Goal: Task Accomplishment & Management: Manage account settings

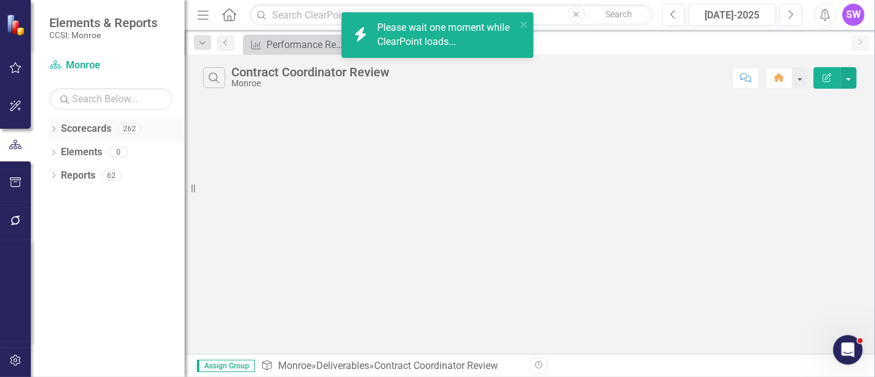
click at [50, 129] on icon "Dropdown" at bounding box center [53, 130] width 9 height 7
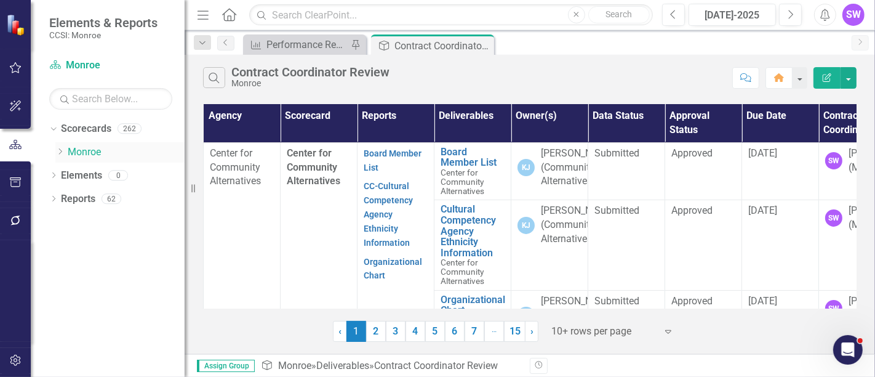
click at [59, 152] on icon "Dropdown" at bounding box center [59, 151] width 9 height 7
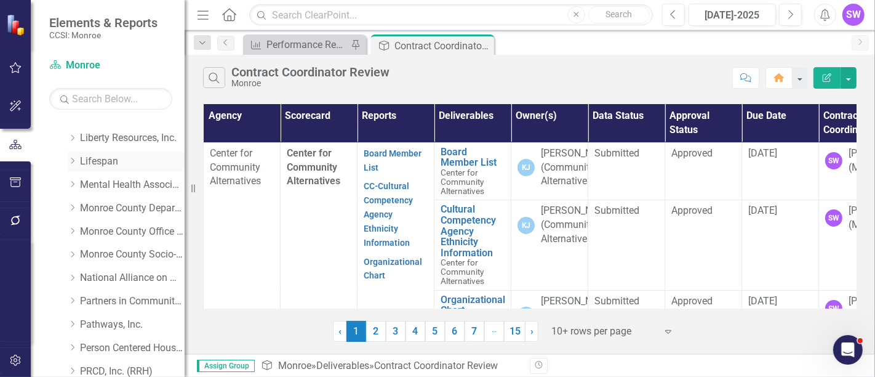
scroll to position [684, 0]
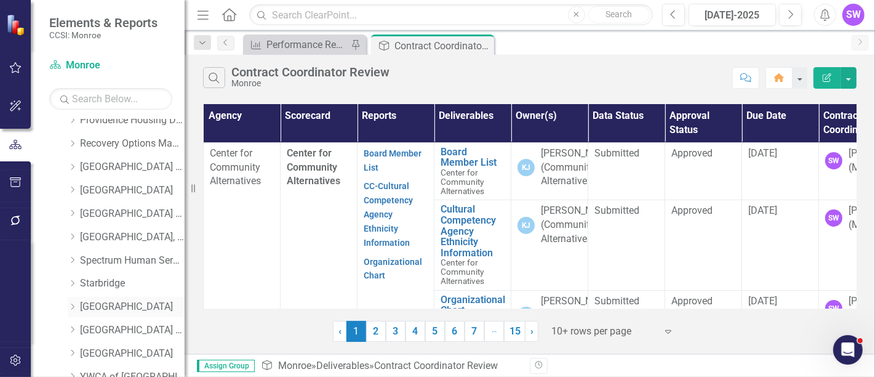
click at [80, 308] on link "[GEOGRAPHIC_DATA]" at bounding box center [132, 307] width 105 height 14
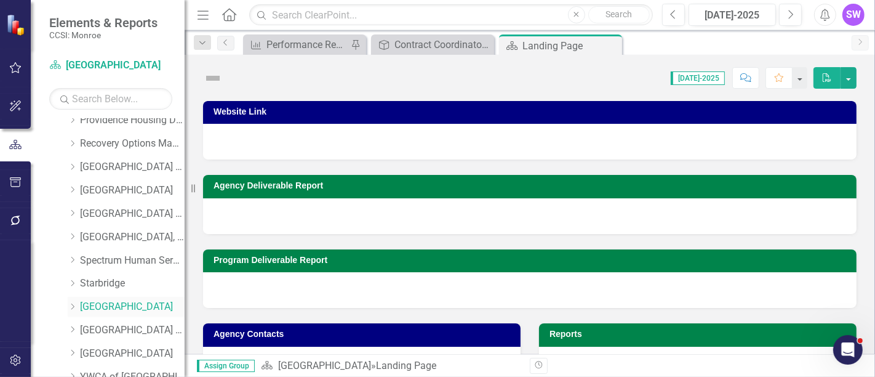
click at [98, 308] on link "[GEOGRAPHIC_DATA]" at bounding box center [132, 307] width 105 height 14
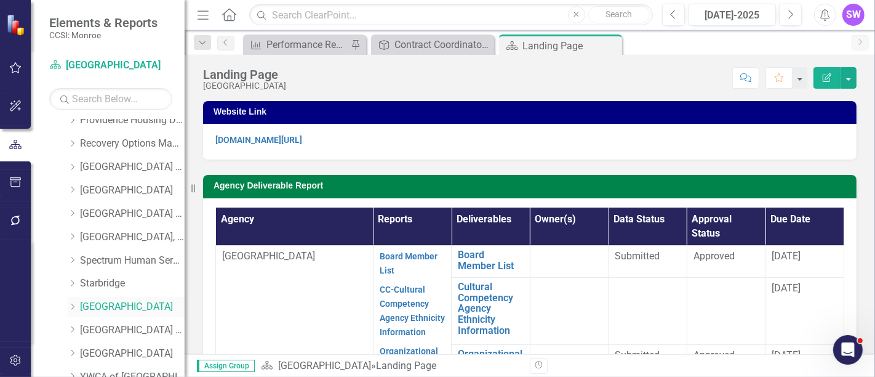
click at [74, 305] on icon "Dropdown" at bounding box center [72, 306] width 9 height 7
click at [748, 13] on div "[DATE]-2025" at bounding box center [732, 15] width 79 height 15
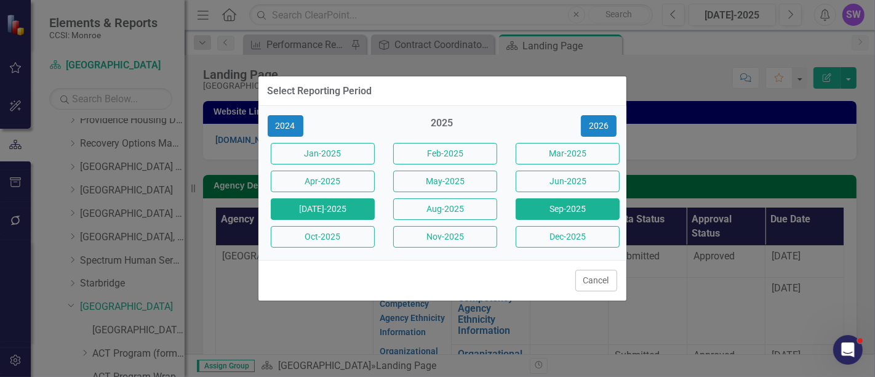
click at [584, 212] on button "Sep-2025" at bounding box center [568, 209] width 104 height 22
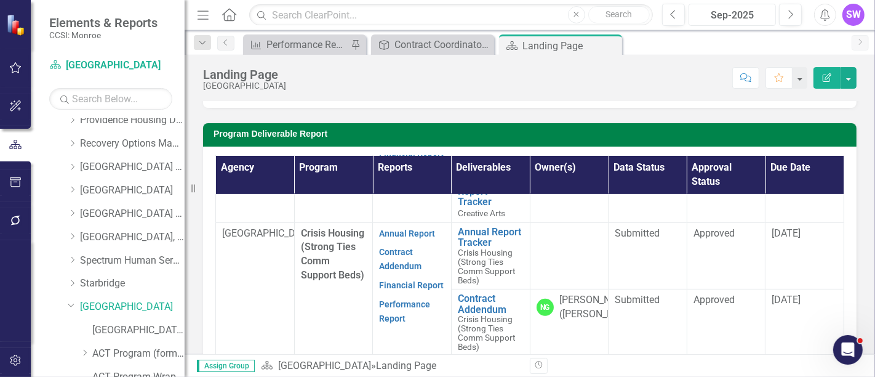
scroll to position [509, 0]
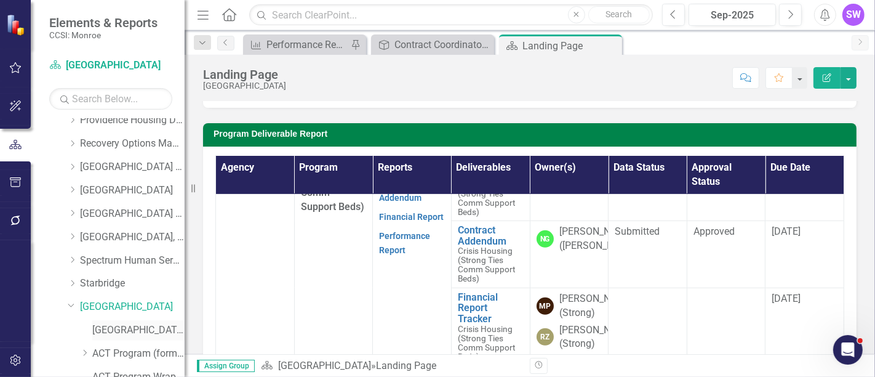
click at [160, 327] on link "[GEOGRAPHIC_DATA] (MCOMH Internal)" at bounding box center [138, 330] width 92 height 14
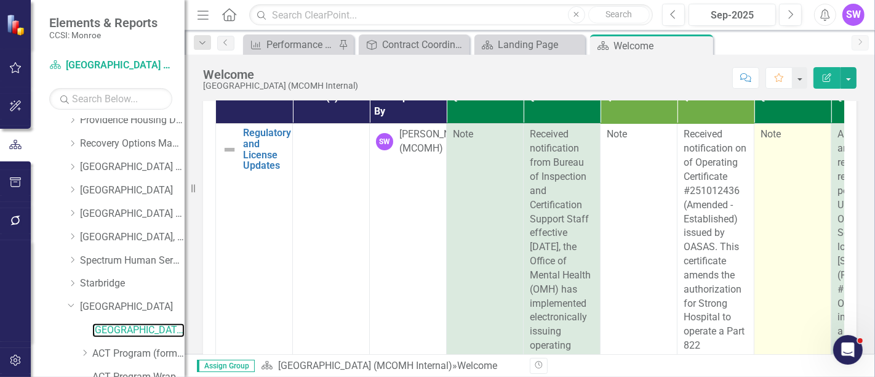
scroll to position [54, 0]
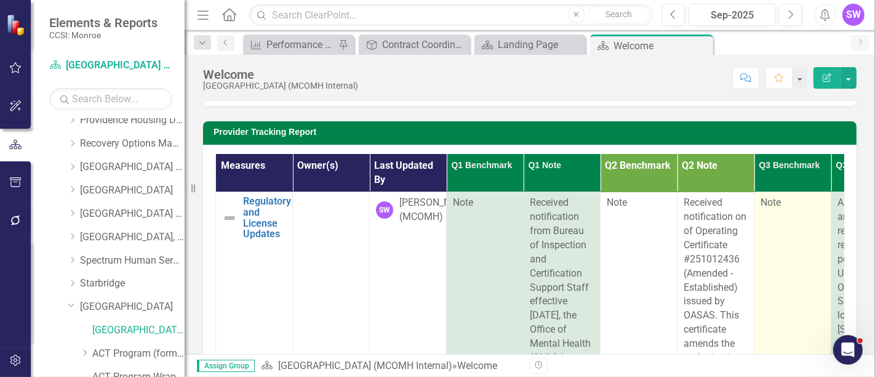
click at [803, 197] on div "Note" at bounding box center [792, 203] width 64 height 14
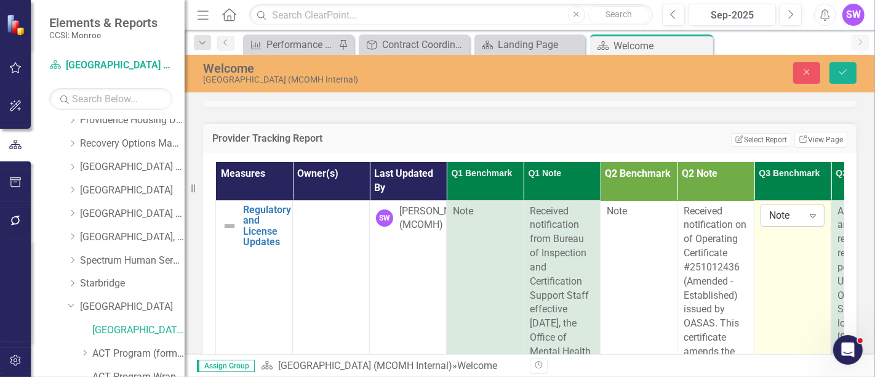
click at [810, 216] on icon "Expand" at bounding box center [813, 215] width 12 height 10
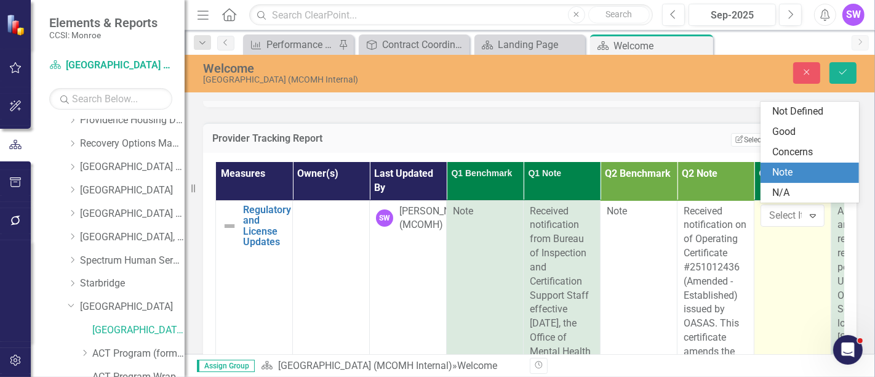
click at [808, 171] on div "Note" at bounding box center [812, 172] width 79 height 14
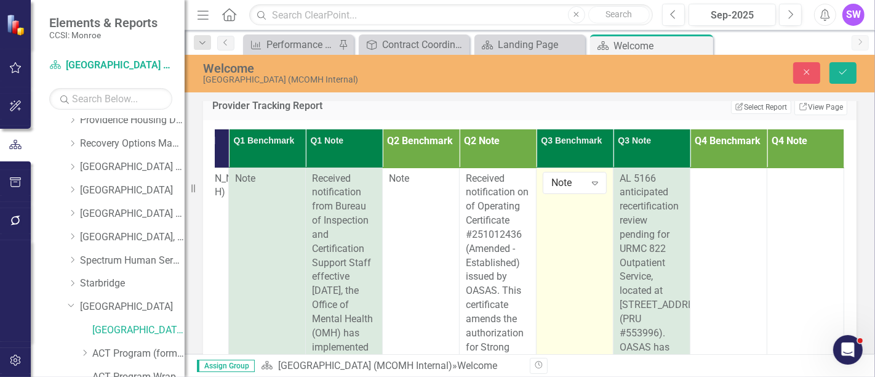
scroll to position [105, 0]
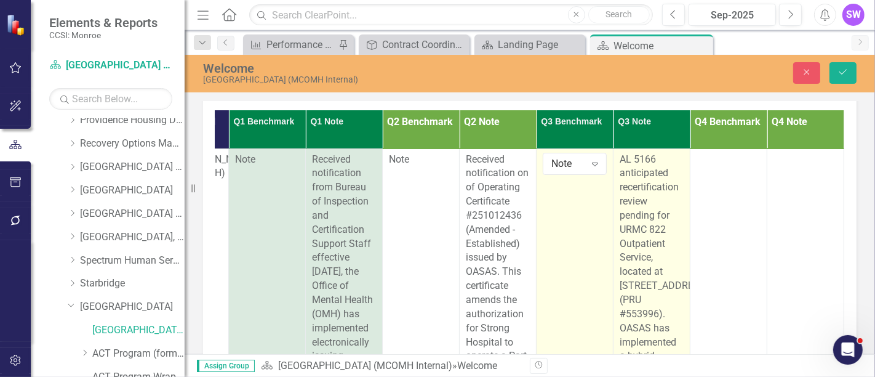
click at [620, 155] on span "AL 5166 anticipated recertification review pending for URMC 822 Outpatient Serv…" at bounding box center [697, 334] width 155 height 363
click at [620, 158] on span "AL 5166 anticipated recertification review pending for URMC 822 Outpatient Serv…" at bounding box center [697, 334] width 155 height 363
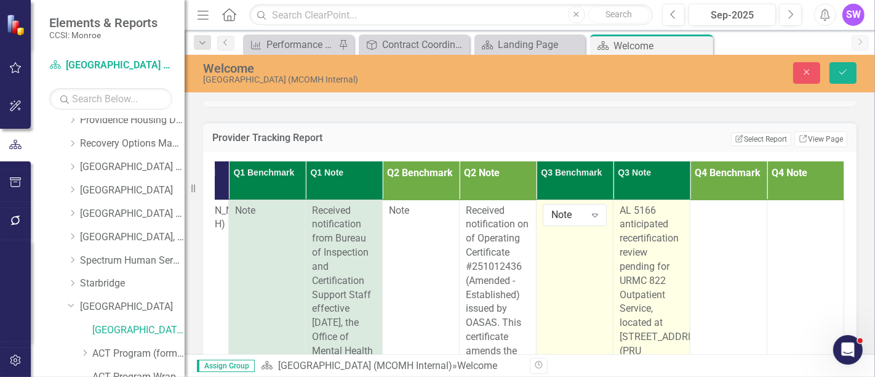
scroll to position [37, 0]
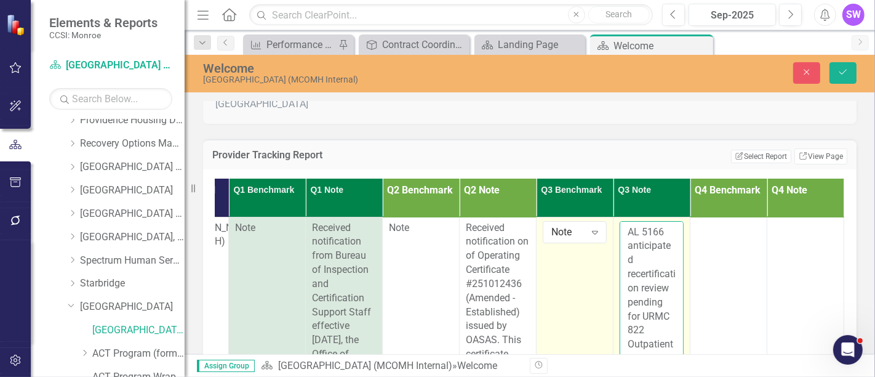
click at [620, 228] on textarea "AL 5166 anticipated recertification review pending for URMC 822 Outpatient Serv…" at bounding box center [652, 295] width 64 height 149
paste textarea "Placeholder - Strong/[PERSON_NAME] AL 5166 anticipated recertification review"
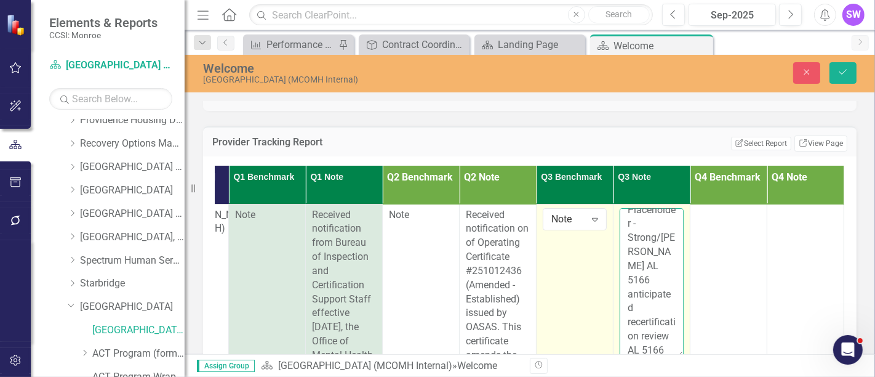
scroll to position [0, 0]
drag, startPoint x: 639, startPoint y: 220, endPoint x: 606, endPoint y: 208, distance: 35.4
click at [620, 208] on textarea "Placeholder - Strong/[PERSON_NAME] AL 5166 anticipated recertification review A…" at bounding box center [652, 282] width 64 height 149
click at [645, 315] on textarea "Strong/[PERSON_NAME] AL 5166 anticipated recertification review AL 5166 anticip…" at bounding box center [652, 282] width 64 height 149
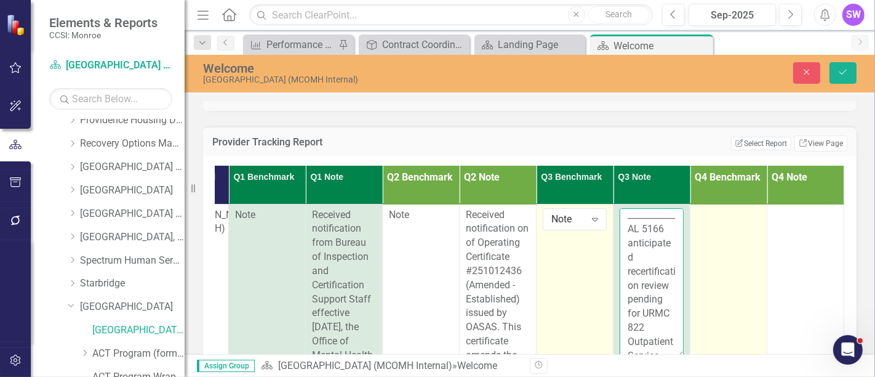
type textarea "Strong/[PERSON_NAME] AL 5166 anticipated recertification review attentively sch…"
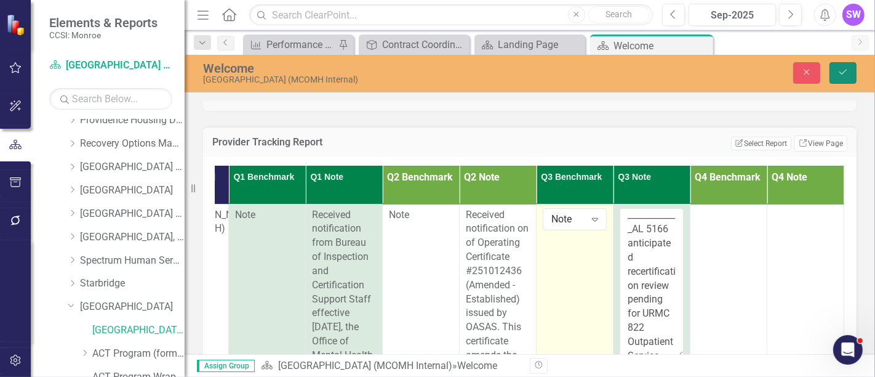
click at [843, 69] on icon "Save" at bounding box center [842, 72] width 11 height 9
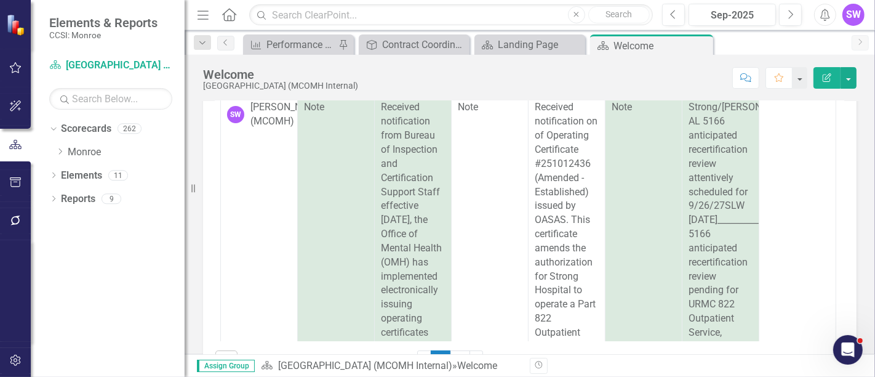
scroll to position [0, 235]
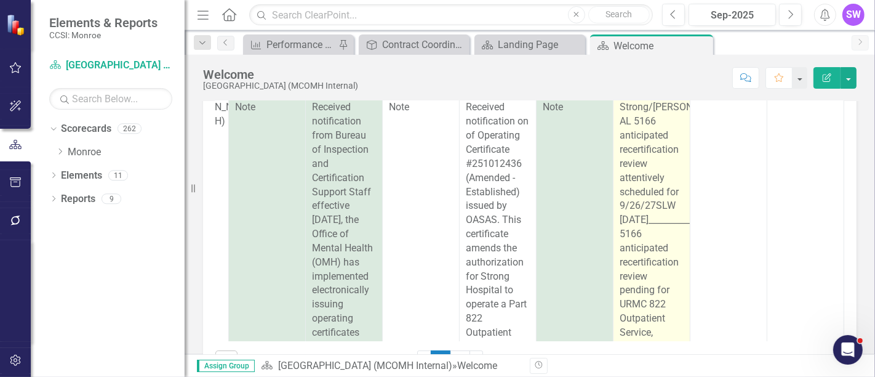
click at [657, 200] on div "Strong/[PERSON_NAME] AL 5166 anticipated recertification review attentively sch…" at bounding box center [652, 346] width 64 height 492
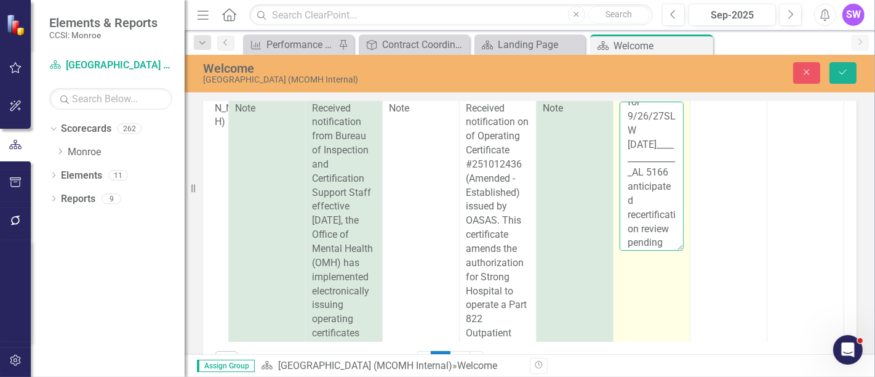
scroll to position [148, 0]
click at [642, 133] on textarea "Strong/[PERSON_NAME] AL 5166 anticipated recertification review attentively sch…" at bounding box center [652, 176] width 64 height 149
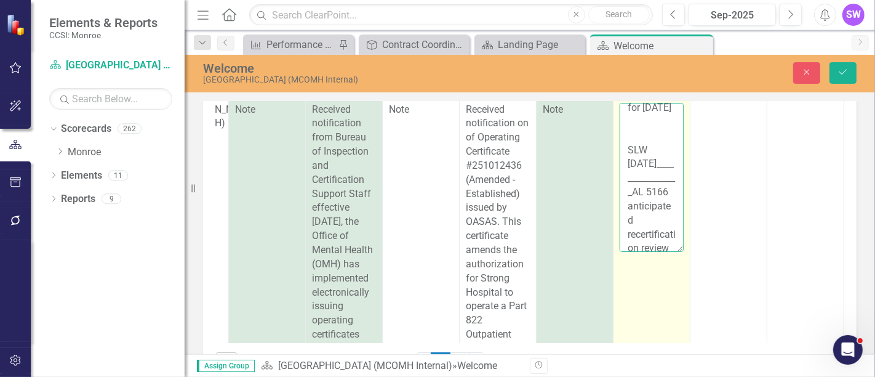
click at [629, 148] on textarea "Strong/[PERSON_NAME] AL 5166 anticipated recertification review attentively sch…" at bounding box center [652, 177] width 64 height 149
click at [650, 221] on textarea "Strong/[PERSON_NAME] AL 5166 anticipated recertification review attentively sch…" at bounding box center [652, 177] width 64 height 149
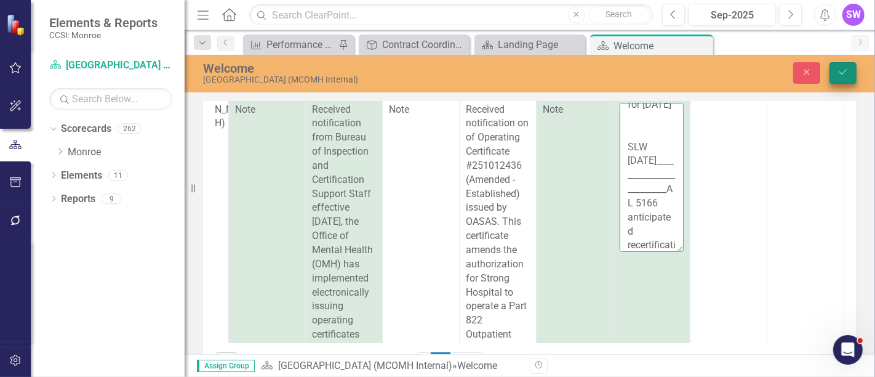
type textarea "Strong/[PERSON_NAME] AL 5166 anticipated recertification review attentively sch…"
click at [855, 73] on button "Save" at bounding box center [842, 73] width 27 height 22
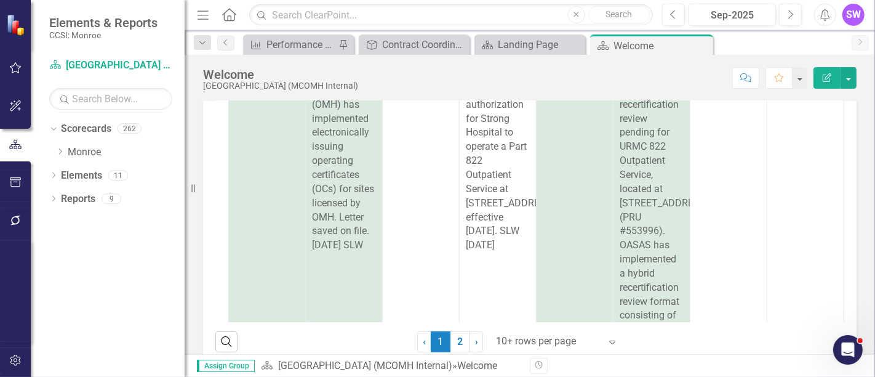
scroll to position [137, 234]
